Goal: Task Accomplishment & Management: Complete application form

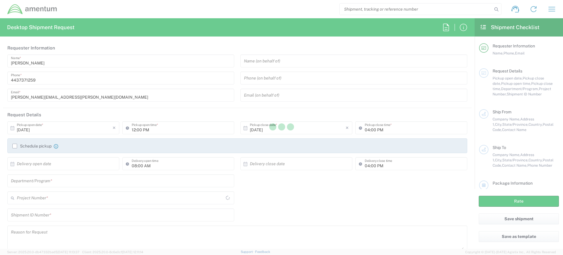
type input "[GEOGRAPHIC_DATA]"
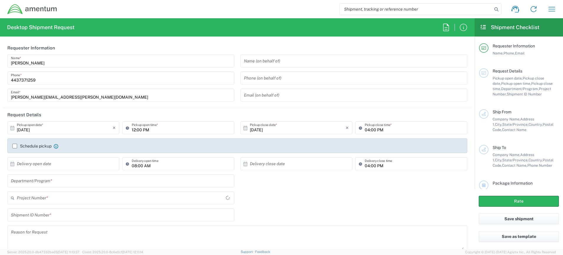
type input "4407.0.0001.0001.TVL"
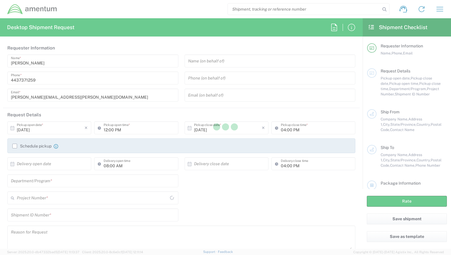
type input "United States"
type input "[GEOGRAPHIC_DATA]"
type input "4407.0.0001.0001.TVL"
type input "[GEOGRAPHIC_DATA]"
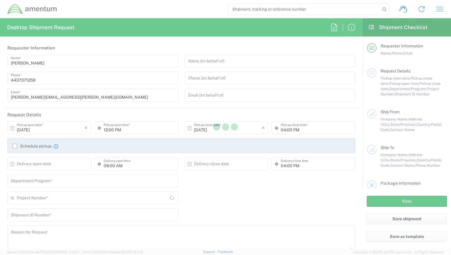
type input "4407.0.0001.0001.TVL"
